Goal: Task Accomplishment & Management: Manage account settings

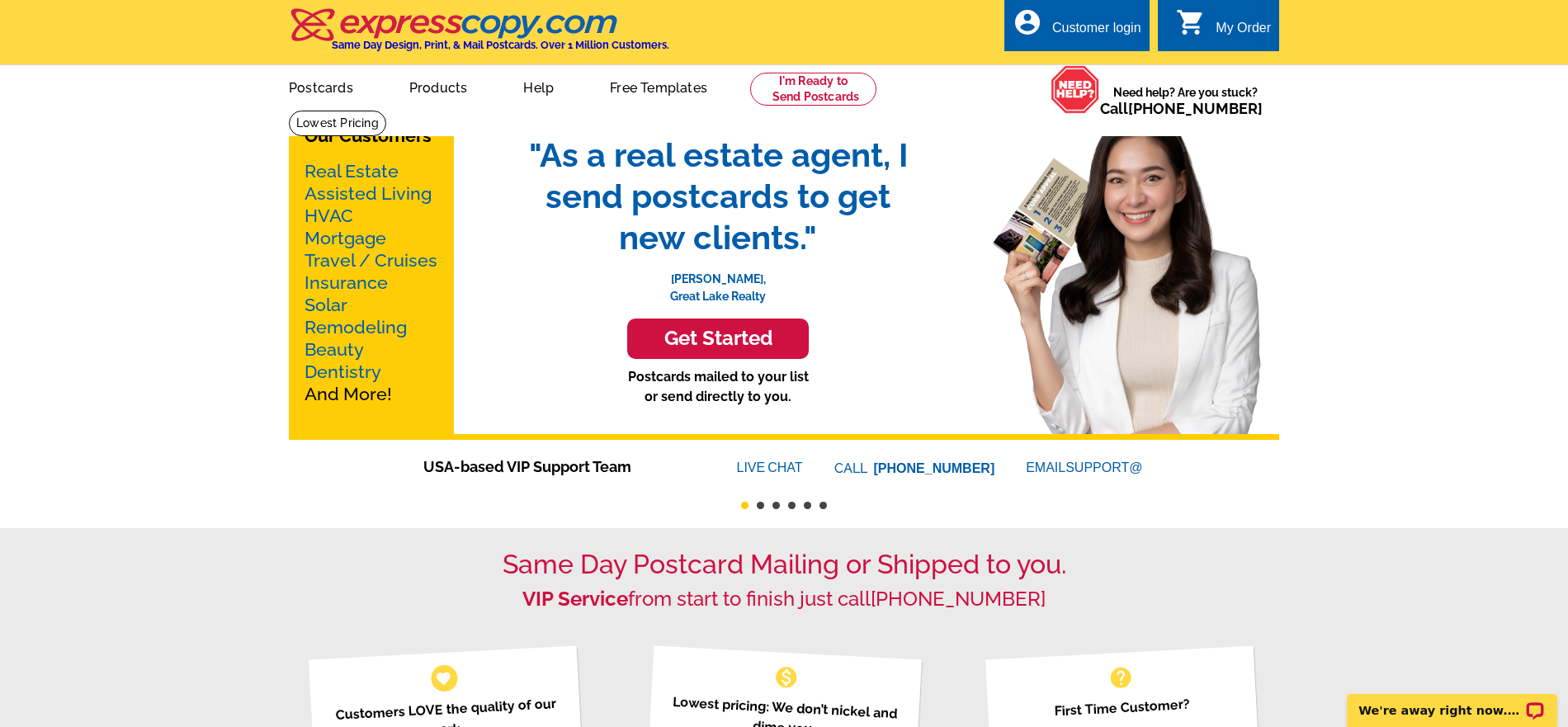
click at [1042, 22] on link "account_circle Customer login" at bounding box center [1076, 28] width 128 height 21
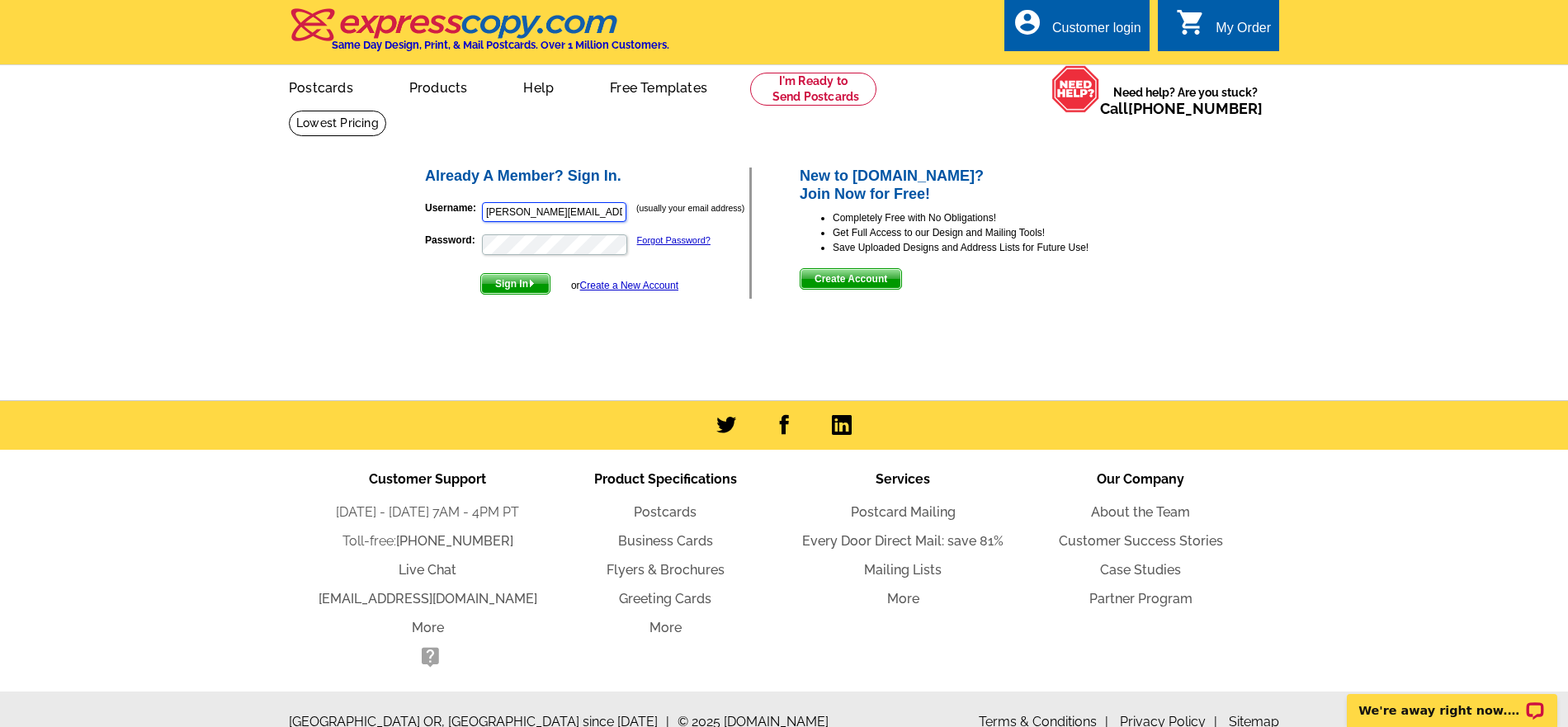
click at [511, 216] on input "[PERSON_NAME][EMAIL_ADDRESS][DOMAIN_NAME]" at bounding box center [554, 212] width 145 height 20
type input "[EMAIL_ADDRESS][DOMAIN_NAME]"
click at [512, 278] on span "Sign In" at bounding box center [515, 284] width 68 height 20
